Goal: Information Seeking & Learning: Check status

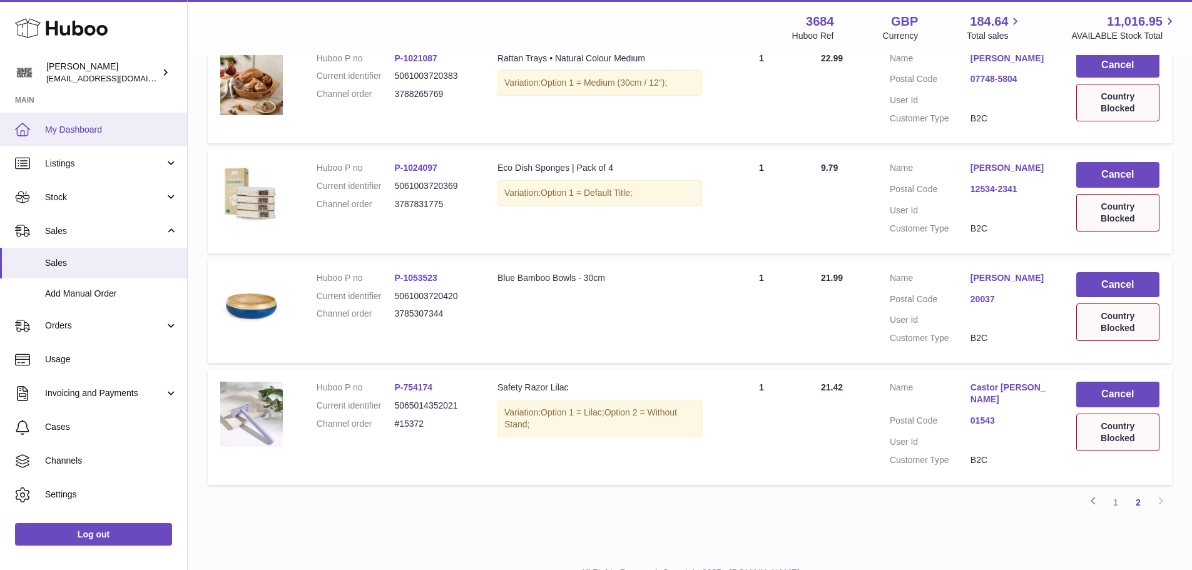
click at [85, 126] on span "My Dashboard" at bounding box center [111, 130] width 133 height 12
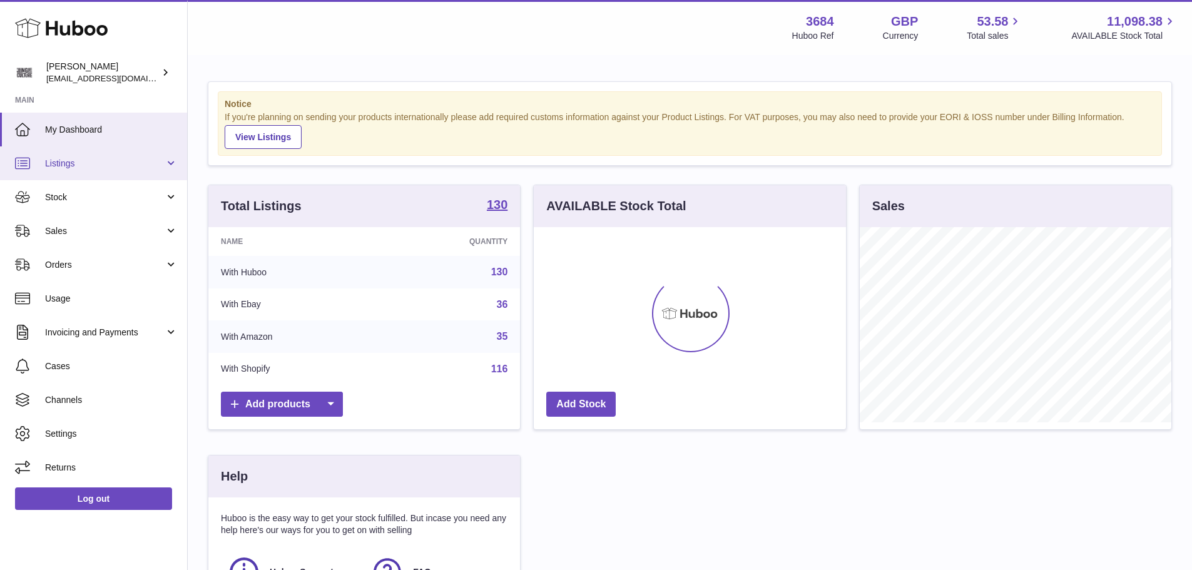
scroll to position [195, 312]
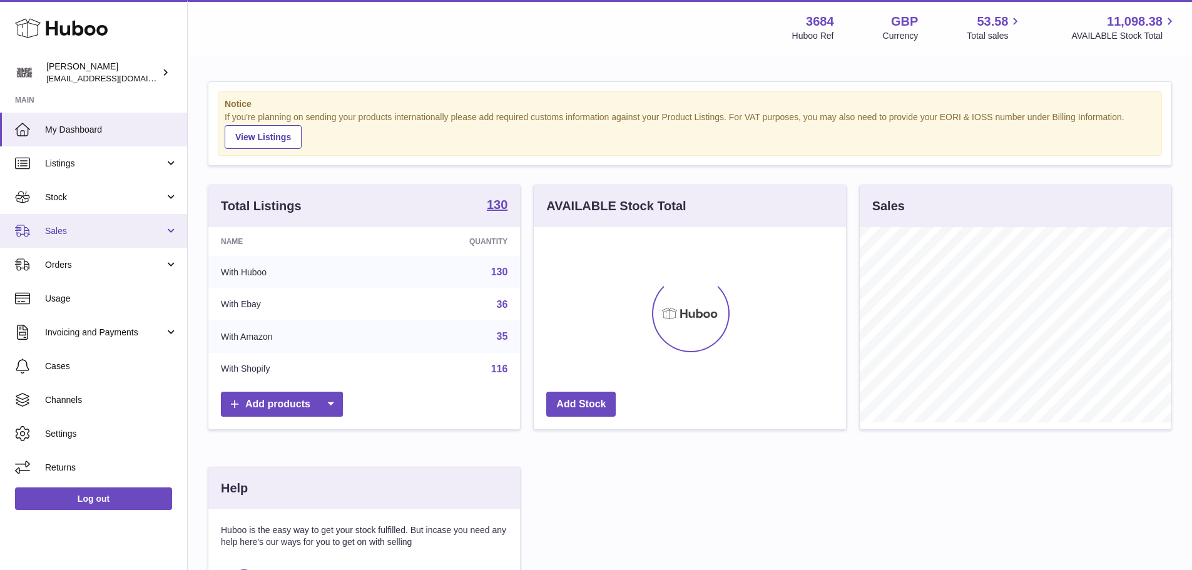
click at [65, 227] on span "Sales" at bounding box center [105, 231] width 120 height 12
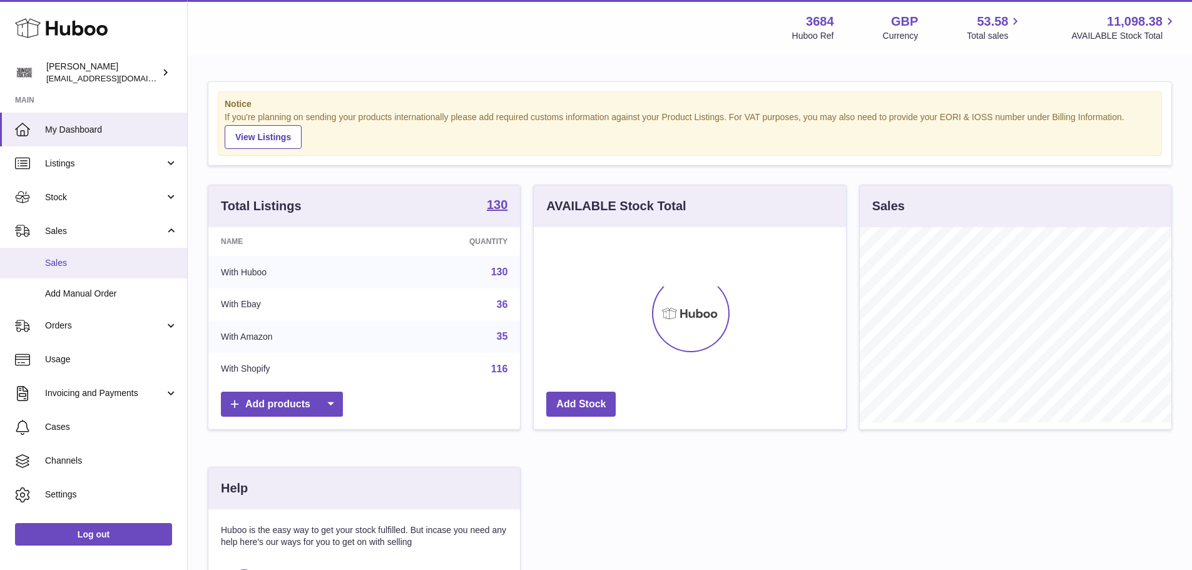
click at [65, 255] on link "Sales" at bounding box center [93, 263] width 187 height 31
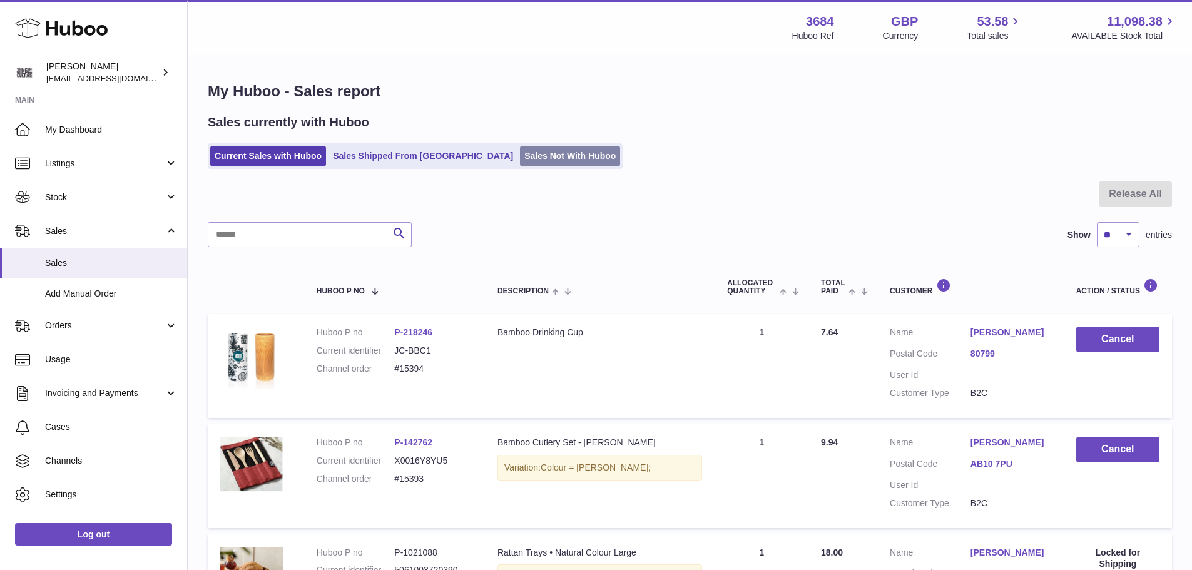
click at [520, 153] on link "Sales Not With Huboo" at bounding box center [570, 156] width 100 height 21
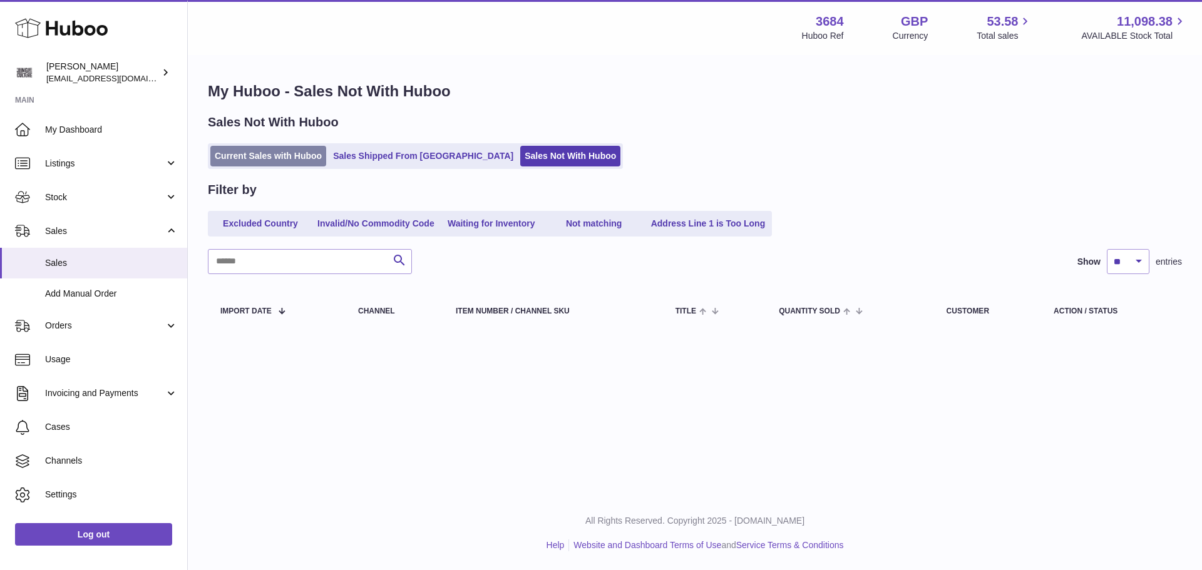
click at [297, 158] on link "Current Sales with Huboo" at bounding box center [268, 156] width 116 height 21
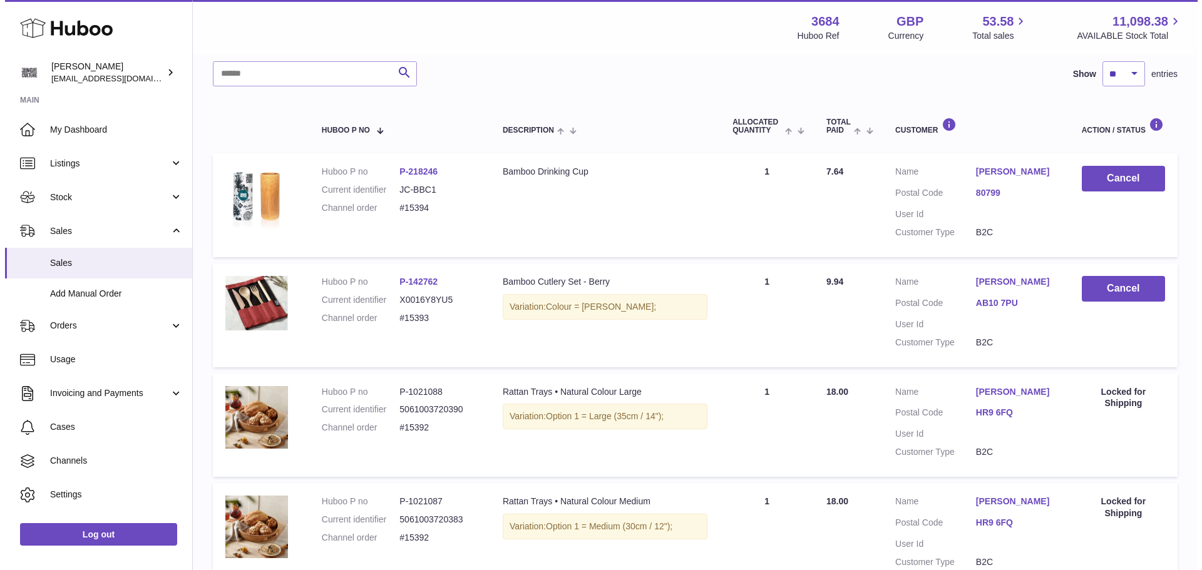
scroll to position [188, 0]
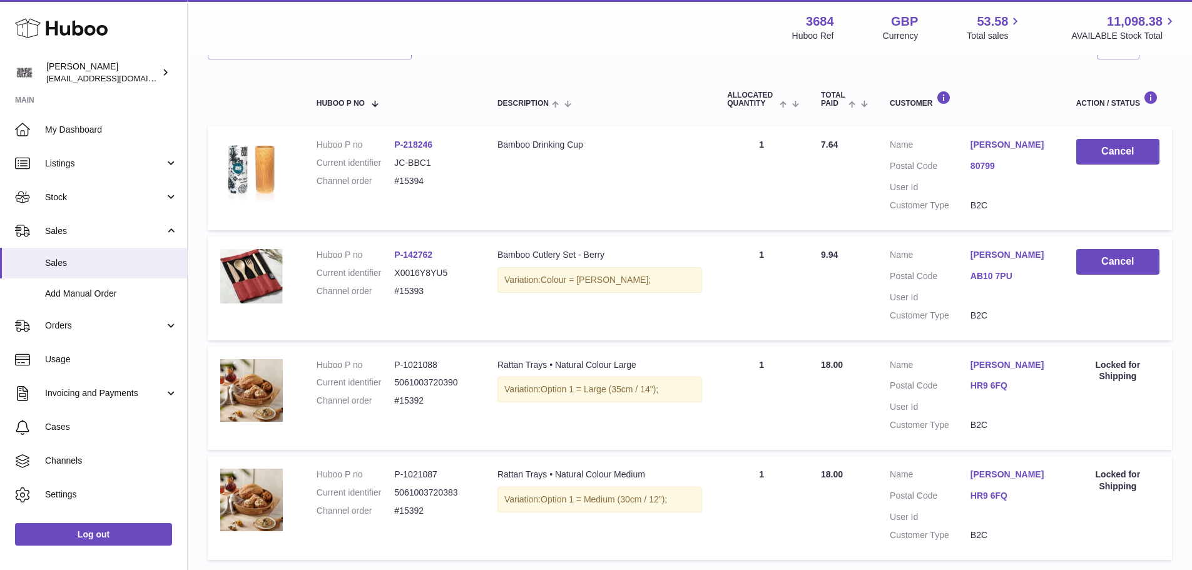
click at [986, 166] on link "80799" at bounding box center [1011, 166] width 81 height 12
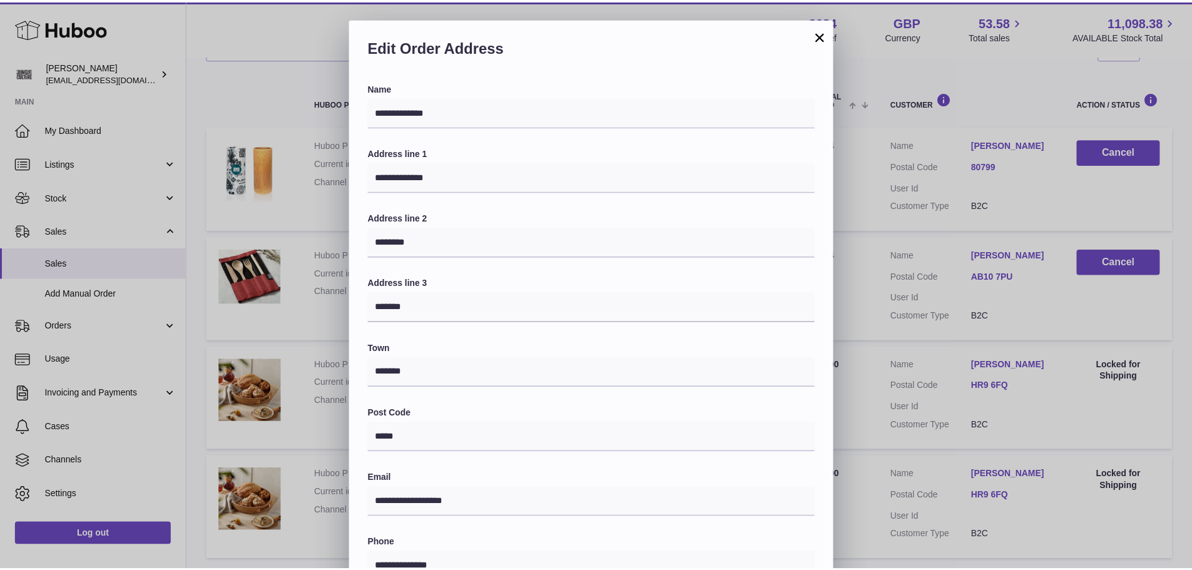
scroll to position [0, 0]
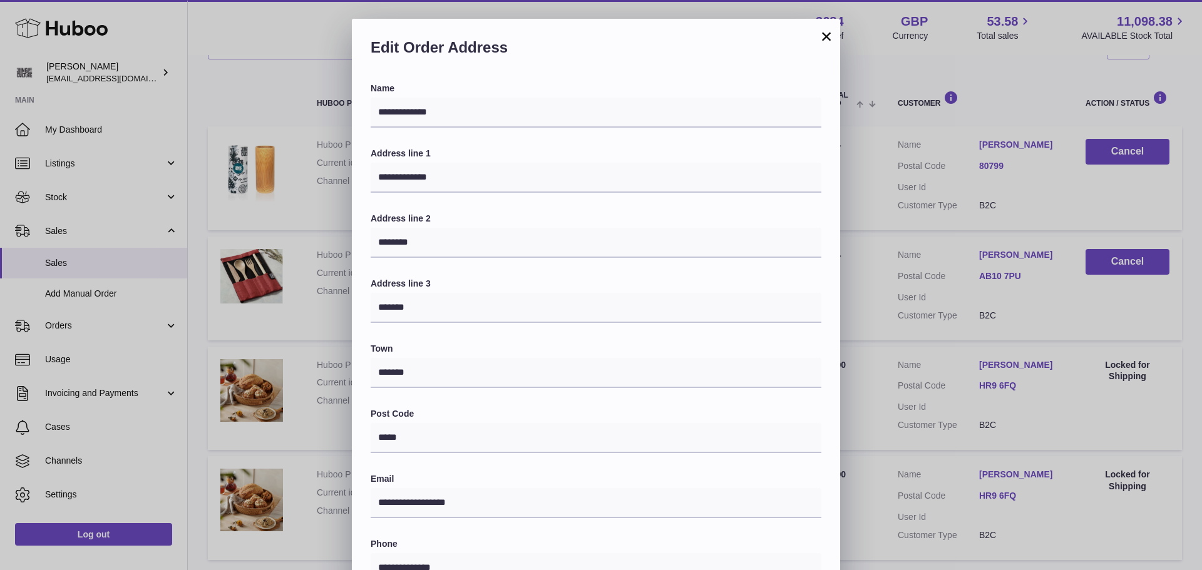
click at [828, 34] on button "×" at bounding box center [826, 36] width 15 height 15
